Goal: Information Seeking & Learning: Learn about a topic

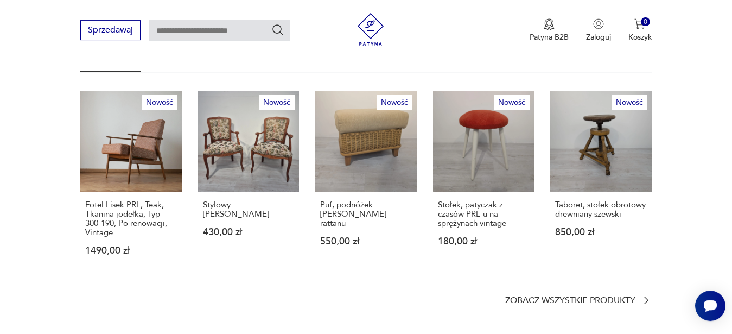
scroll to position [664, 0]
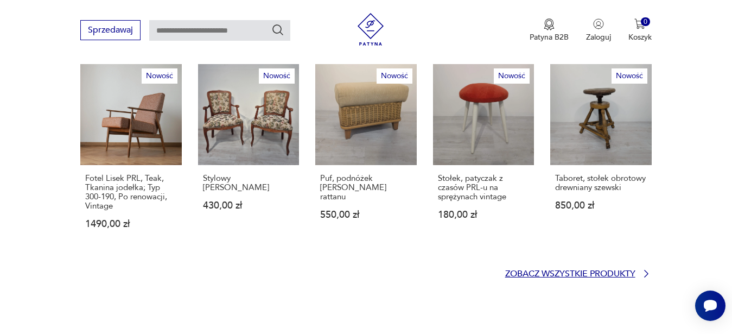
click at [561, 270] on p "Zobacz wszystkie produkty" at bounding box center [570, 273] width 130 height 7
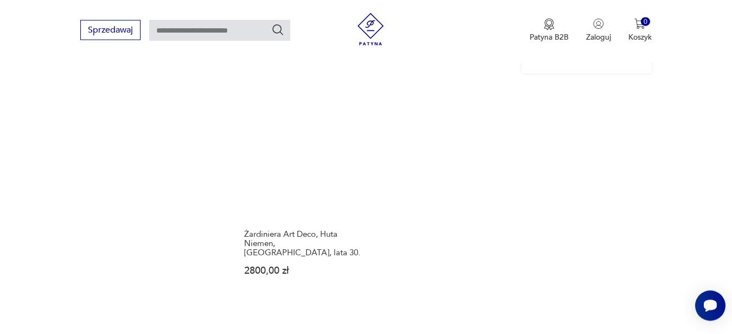
scroll to position [1378, 0]
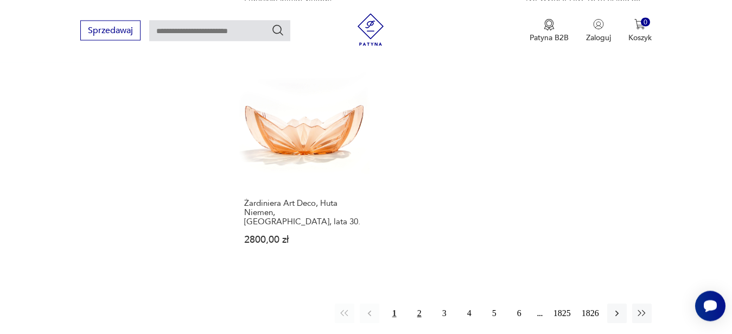
click at [417, 306] on button "2" at bounding box center [420, 313] width 20 height 20
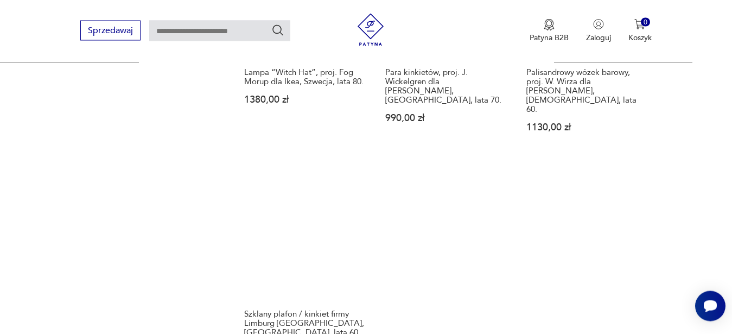
scroll to position [1525, 0]
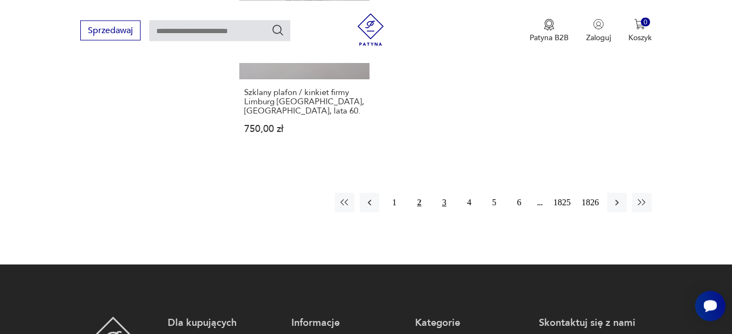
click at [448, 193] on button "3" at bounding box center [445, 203] width 20 height 20
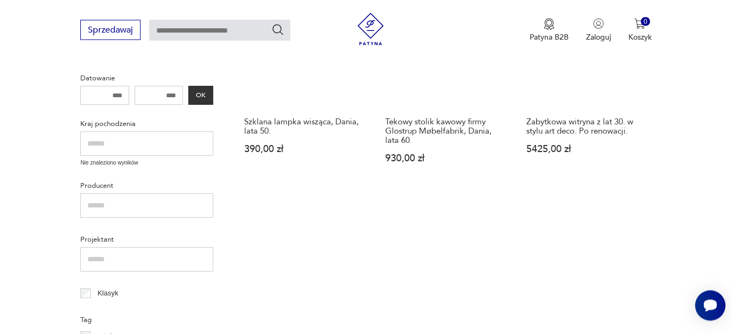
scroll to position [251, 0]
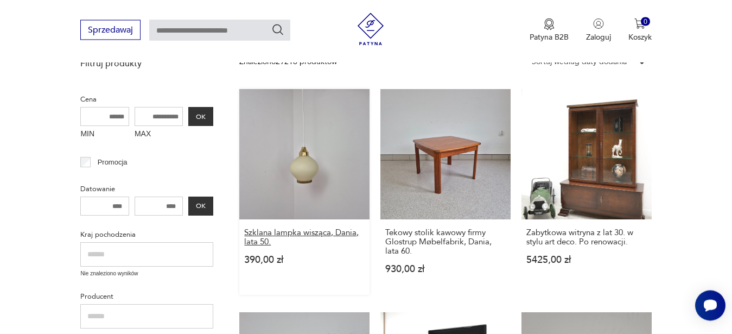
click at [277, 232] on h3 "Szklana lampka wisząca, Dania, lata 50." at bounding box center [304, 238] width 121 height 18
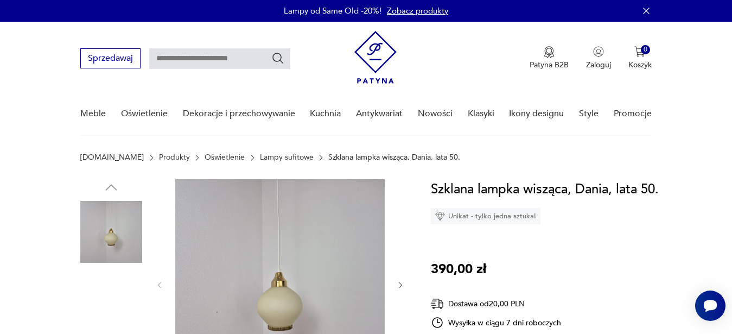
scroll to position [111, 0]
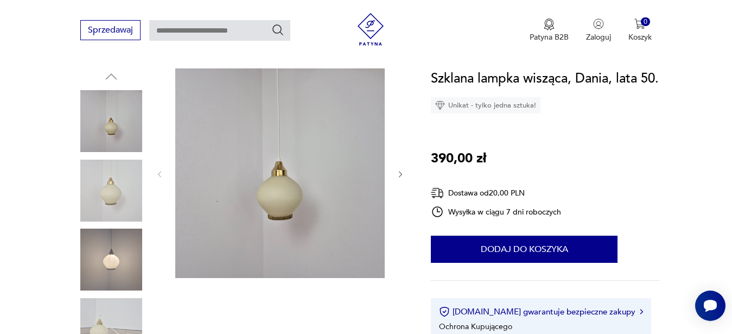
click at [400, 175] on icon "button" at bounding box center [400, 174] width 9 height 9
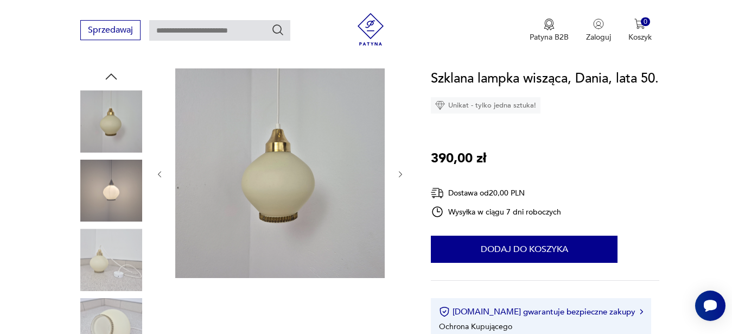
click at [400, 175] on icon "button" at bounding box center [400, 174] width 9 height 9
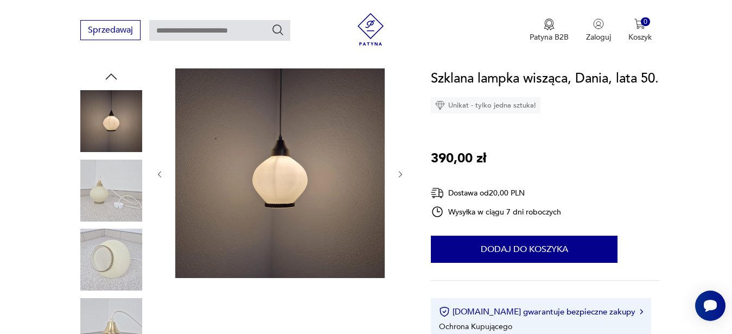
click at [400, 175] on icon "button" at bounding box center [400, 174] width 9 height 9
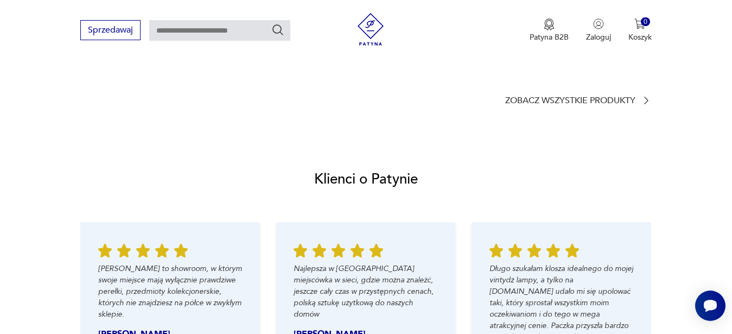
scroll to position [1274, 0]
